Goal: Information Seeking & Learning: Learn about a topic

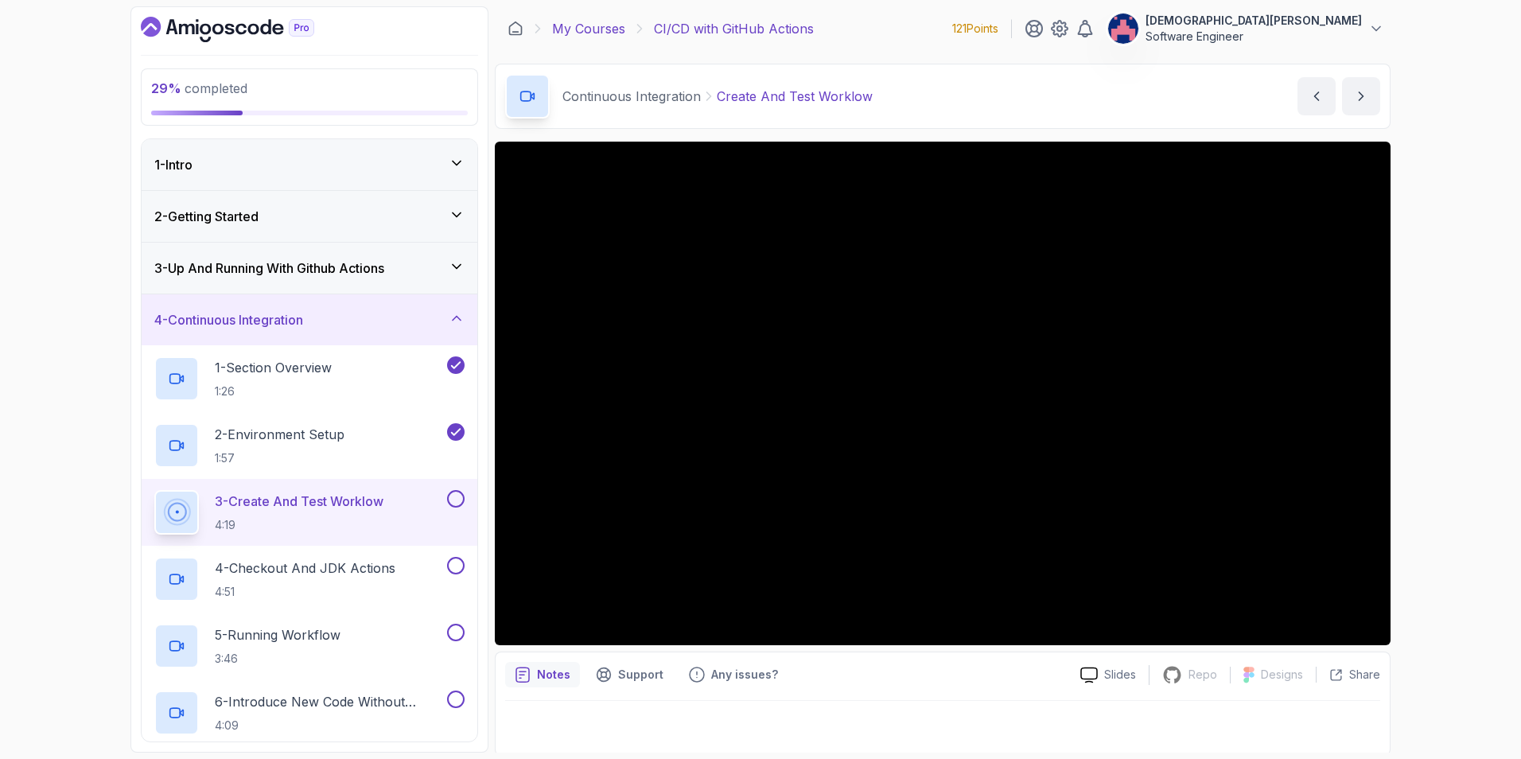
click at [587, 32] on link "My Courses" at bounding box center [588, 28] width 73 height 19
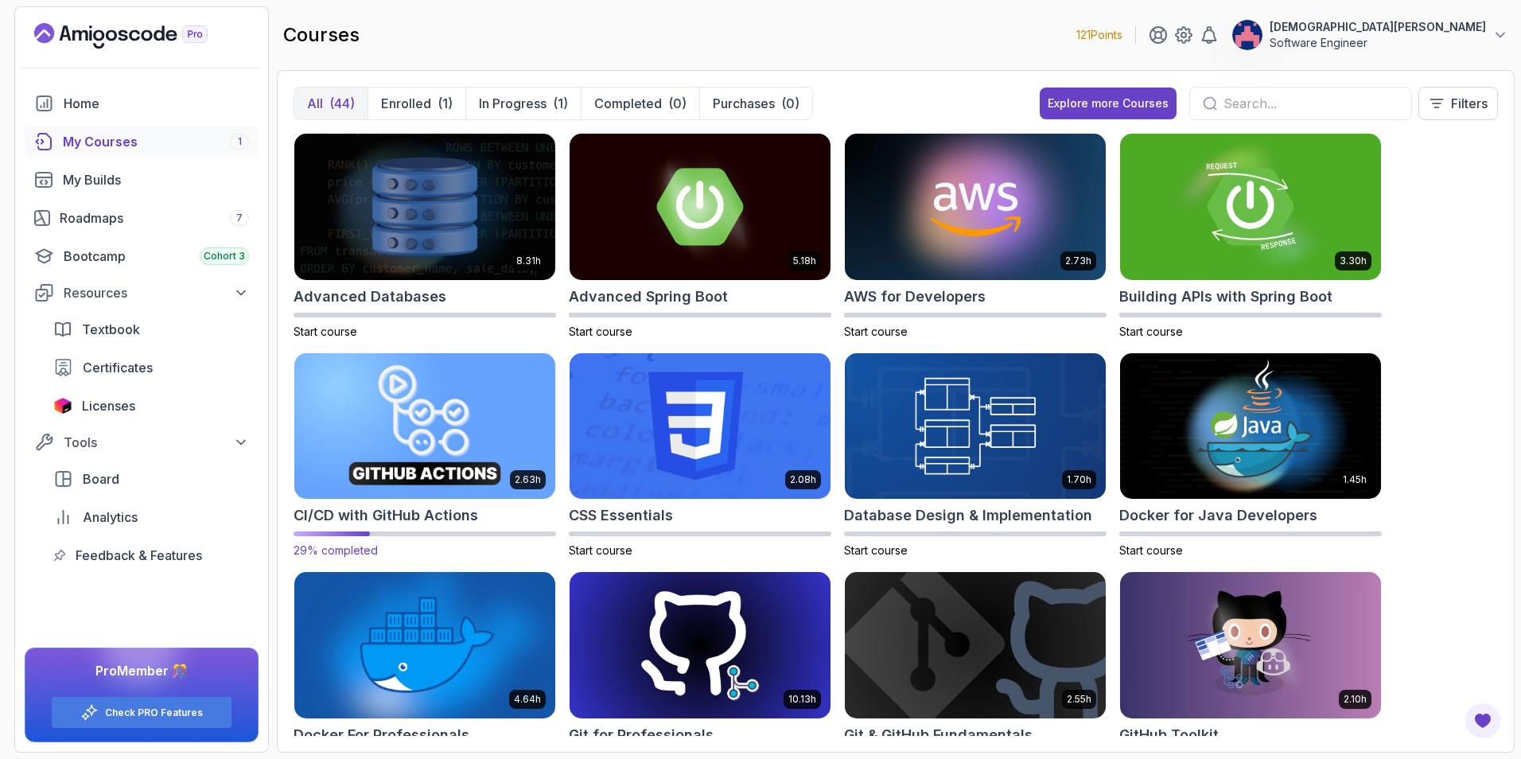
click at [391, 406] on img at bounding box center [425, 425] width 274 height 153
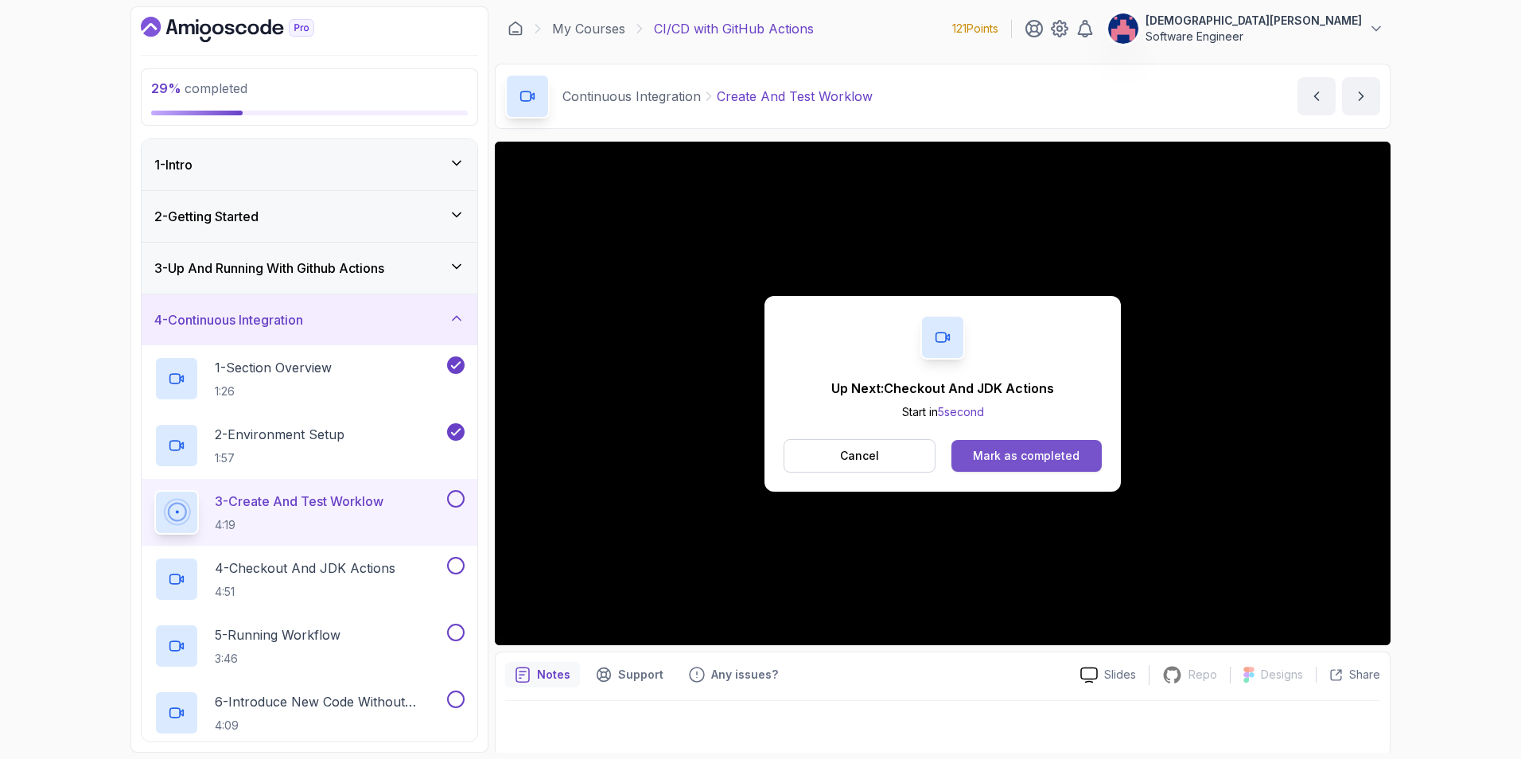
click at [1043, 459] on div "Mark as completed" at bounding box center [1026, 456] width 107 height 16
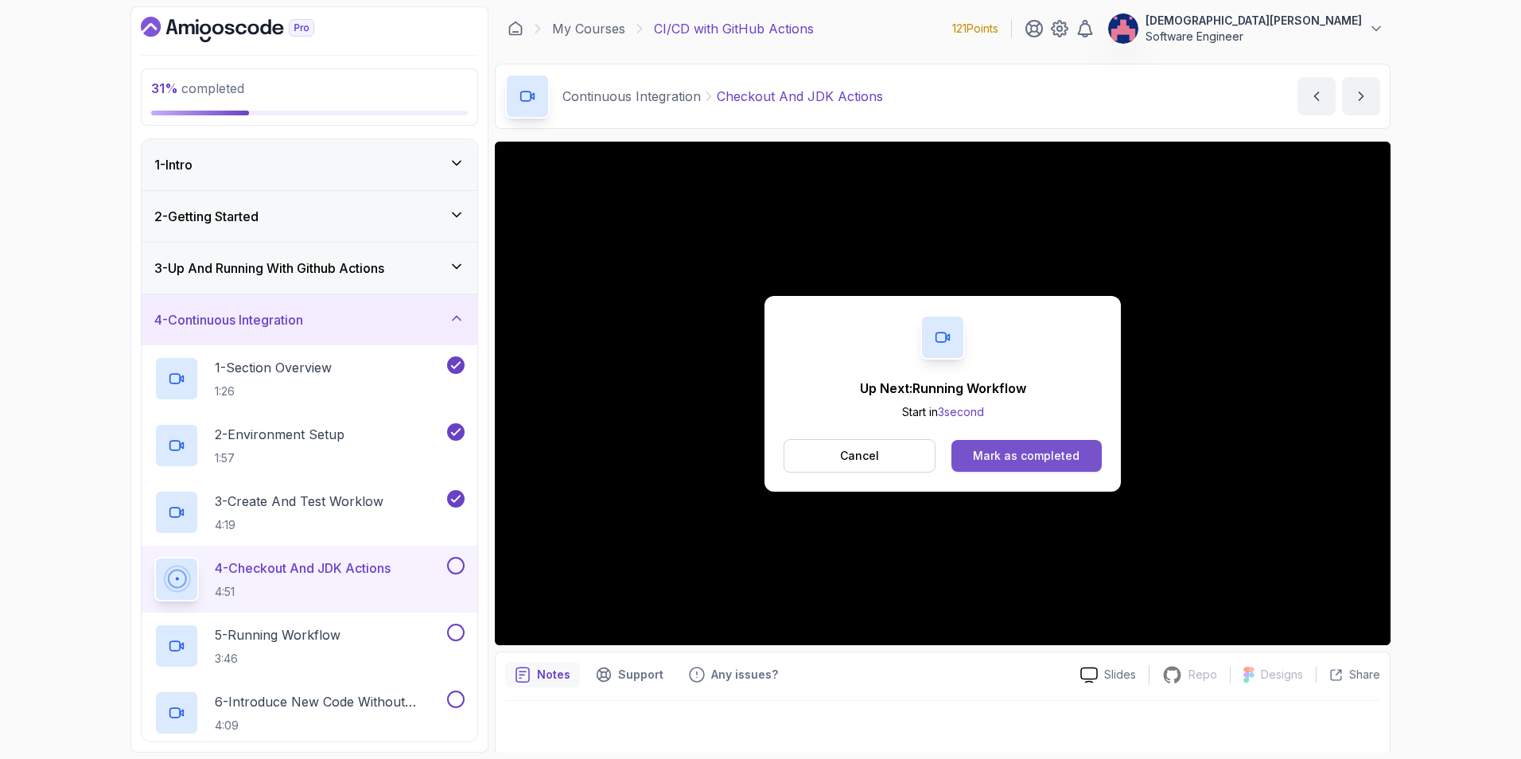
click at [1056, 453] on div "Mark as completed" at bounding box center [1026, 456] width 107 height 16
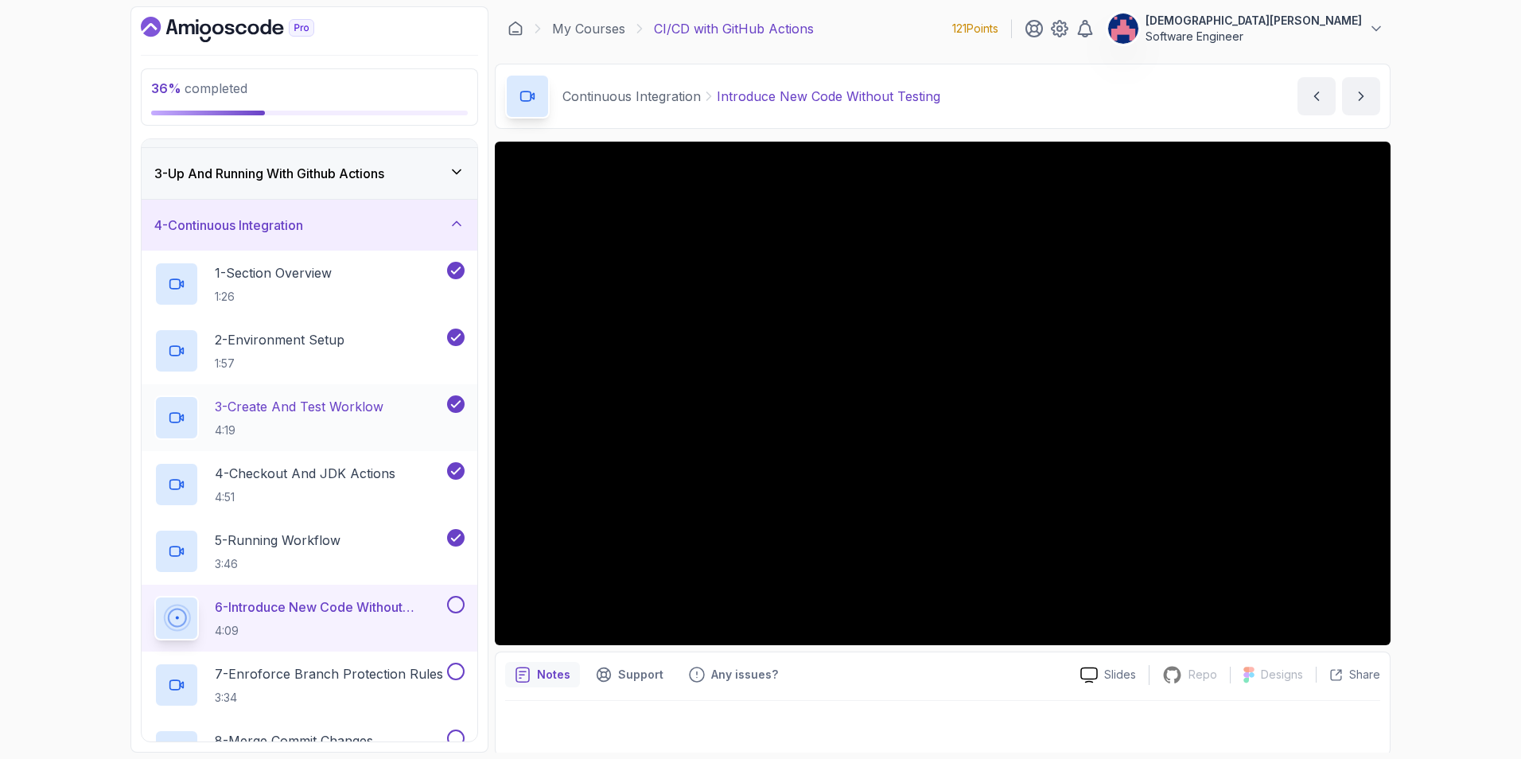
scroll to position [80, 0]
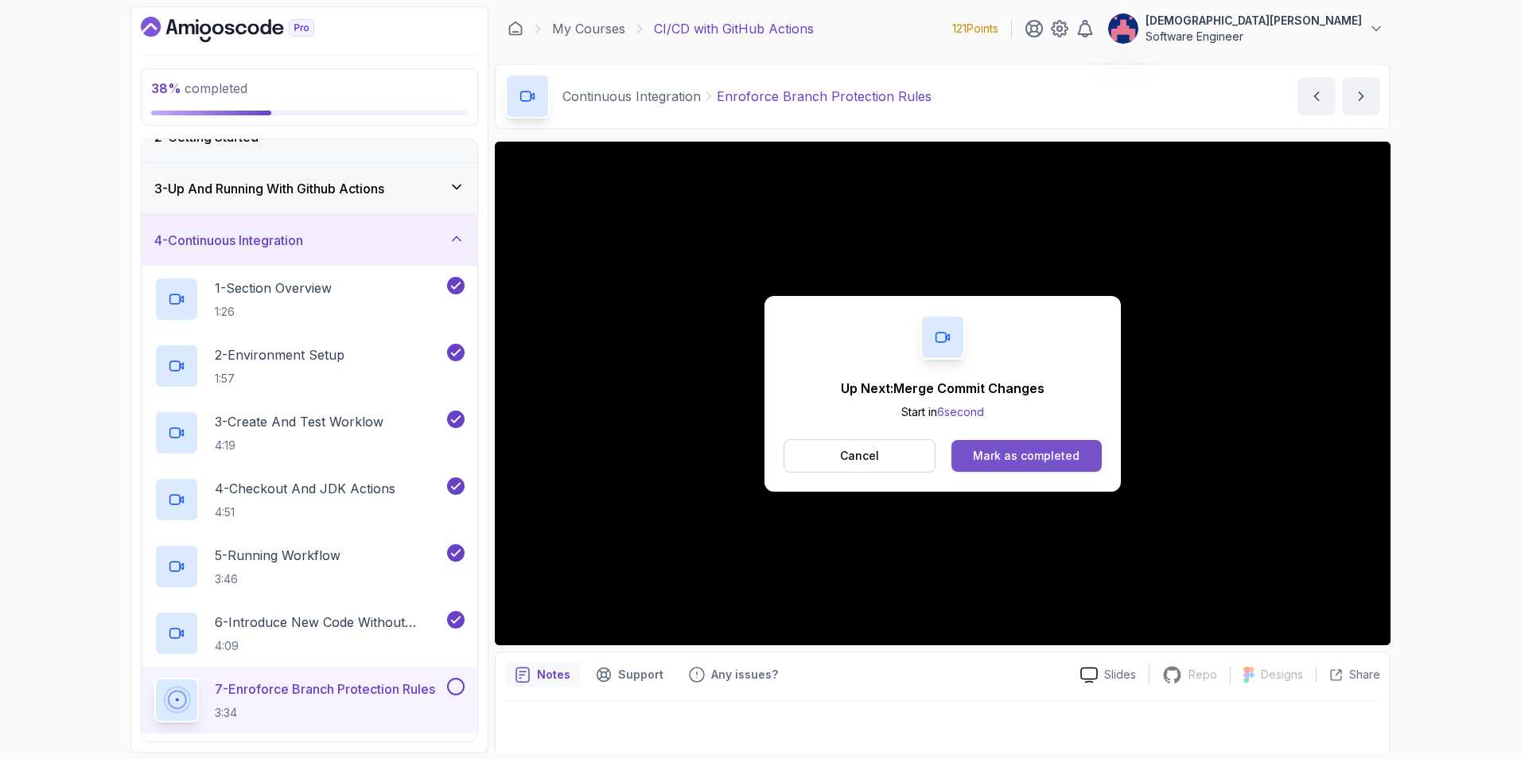
click at [984, 444] on button "Mark as completed" at bounding box center [1026, 456] width 150 height 32
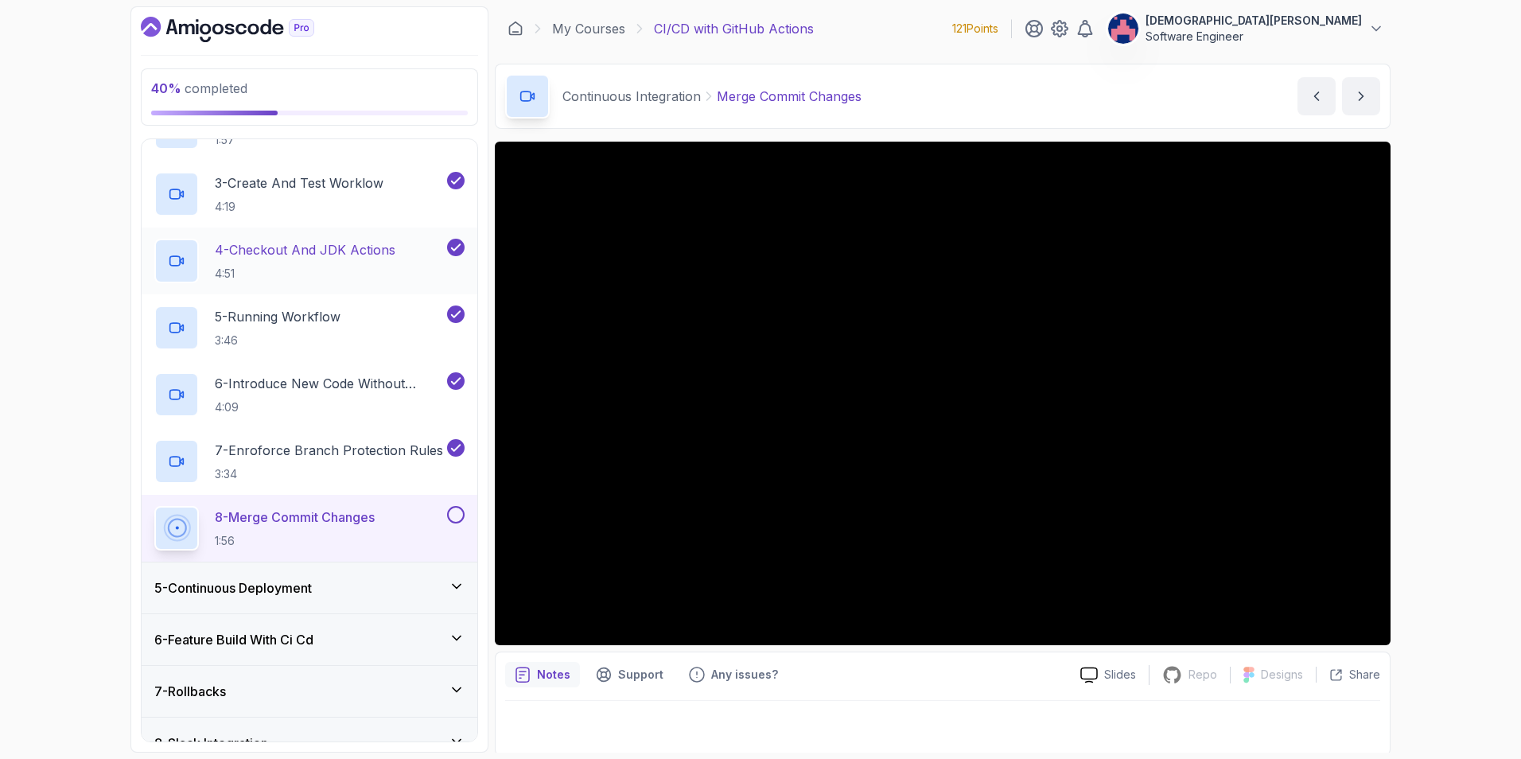
scroll to position [397, 0]
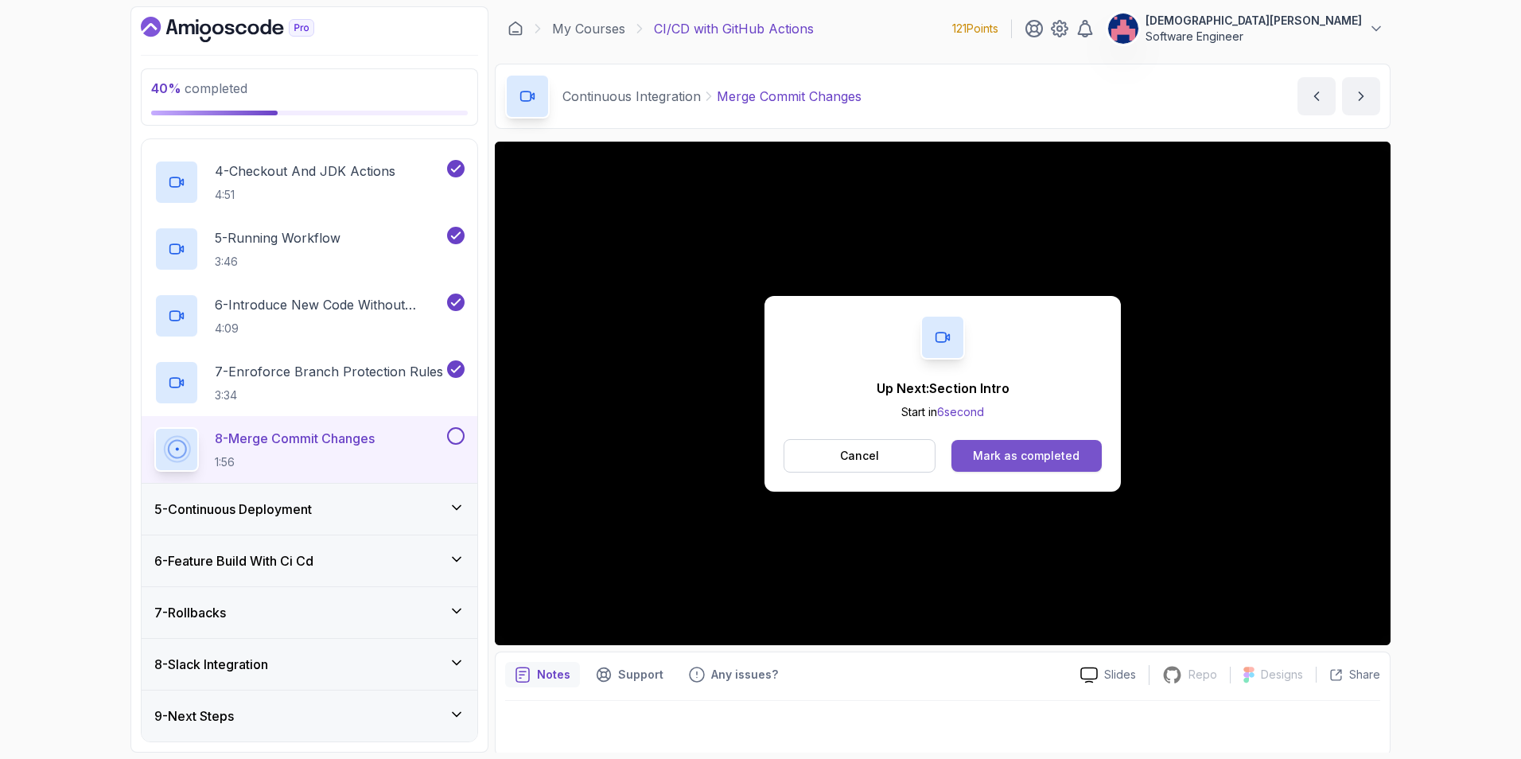
click at [1066, 452] on div "Mark as completed" at bounding box center [1026, 456] width 107 height 16
